Goal: Task Accomplishment & Management: Manage account settings

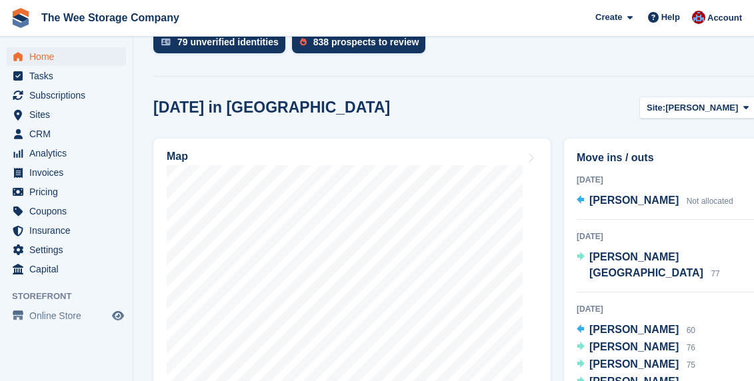
scroll to position [418, 0]
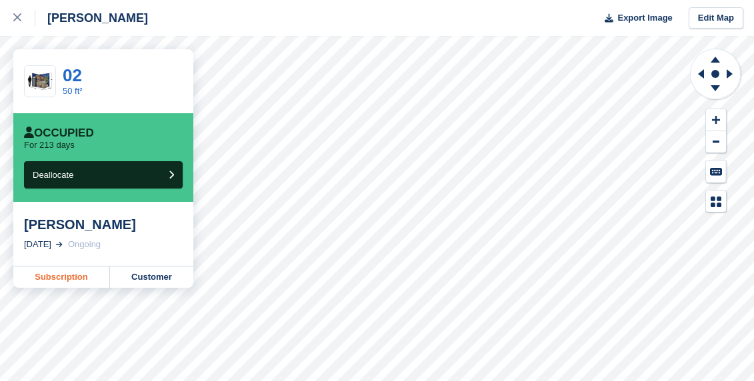
click at [79, 275] on link "Subscription" at bounding box center [61, 277] width 97 height 21
click at [16, 17] on icon at bounding box center [17, 17] width 8 height 8
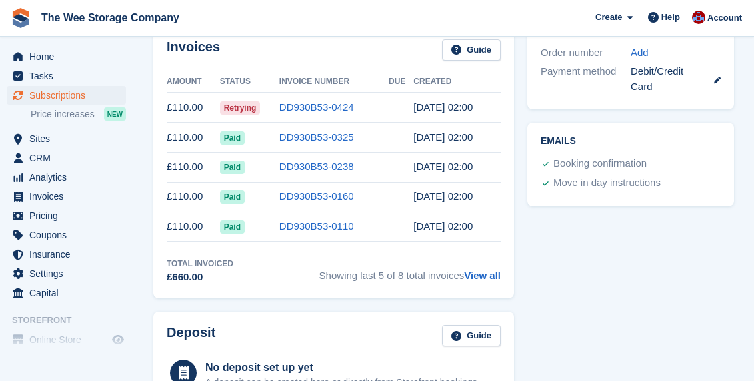
scroll to position [399, 0]
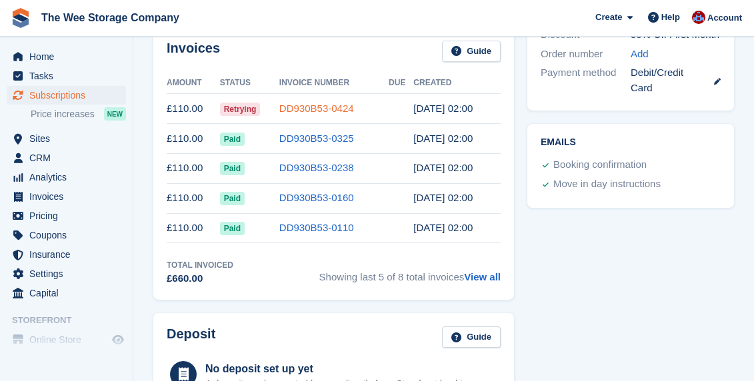
click at [293, 111] on link "DD930B53-0424" at bounding box center [316, 108] width 75 height 11
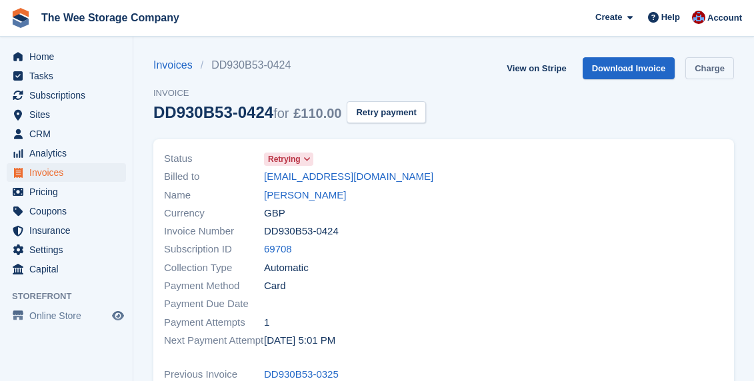
click at [704, 63] on link "Charge" at bounding box center [709, 68] width 49 height 22
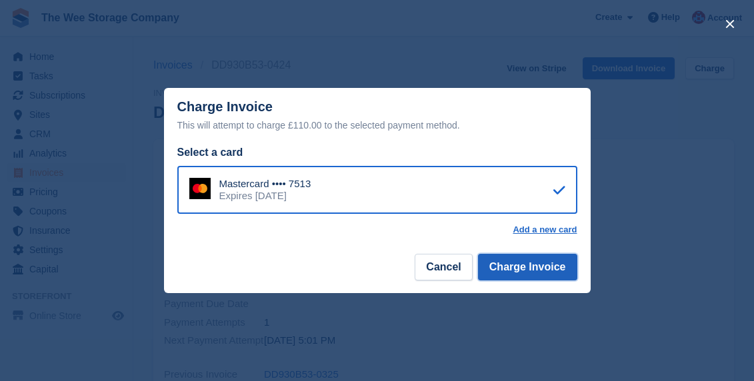
click at [502, 273] on button "Charge Invoice" at bounding box center [527, 267] width 99 height 27
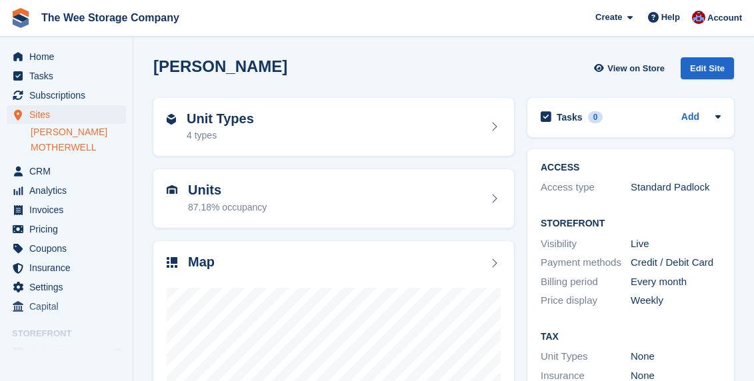
click at [59, 142] on link "MOTHERWELL" at bounding box center [78, 147] width 95 height 13
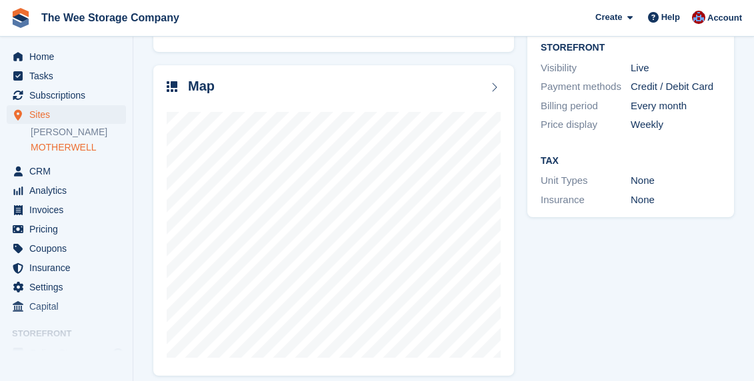
scroll to position [187, 0]
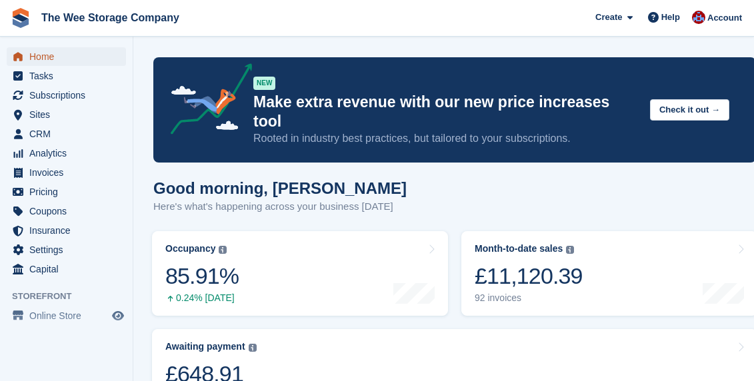
click at [57, 54] on span "Home" at bounding box center [69, 56] width 80 height 19
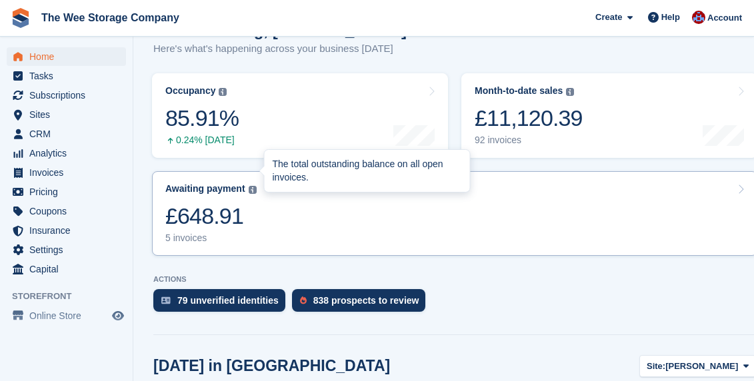
scroll to position [160, 0]
